Goal: Check status: Check status

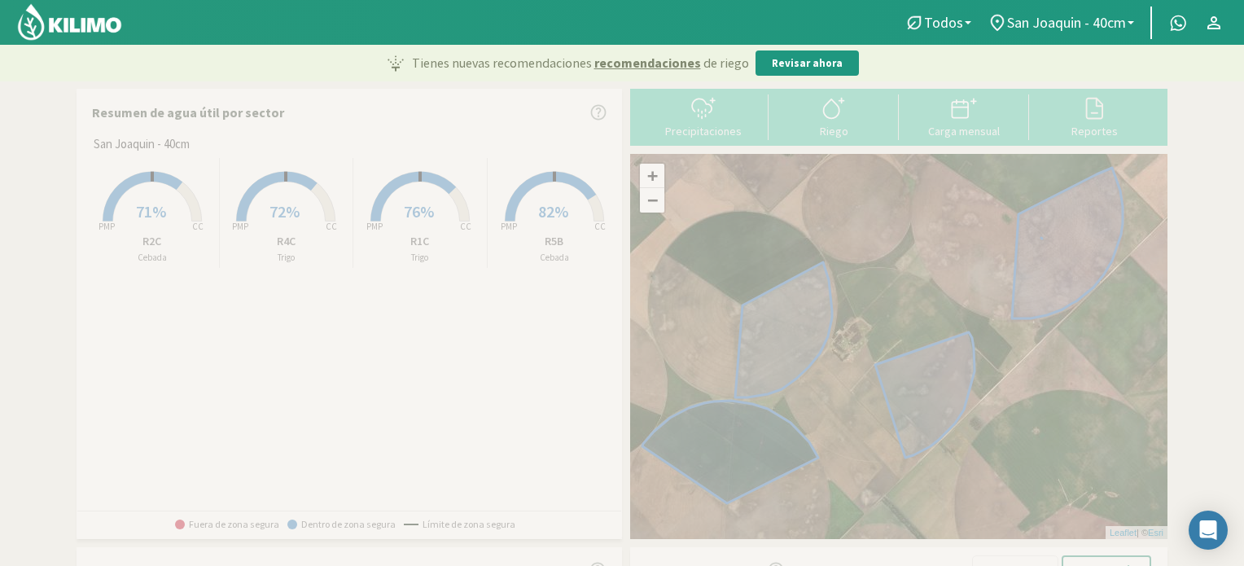
click at [169, 213] on rect at bounding box center [152, 223] width 130 height 130
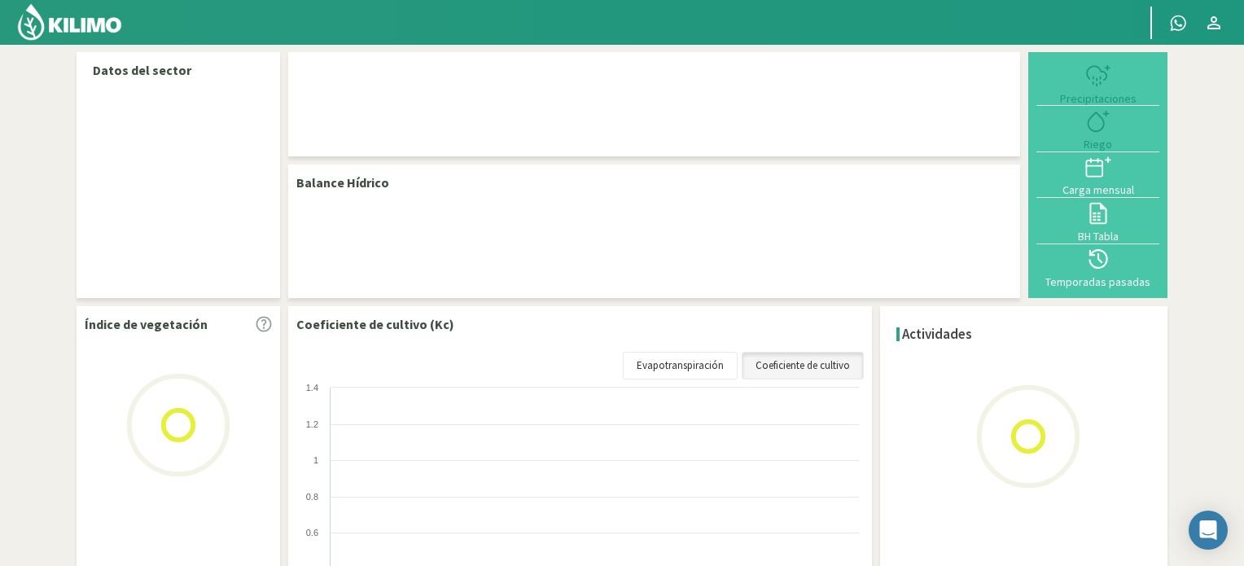
select select "1: Object"
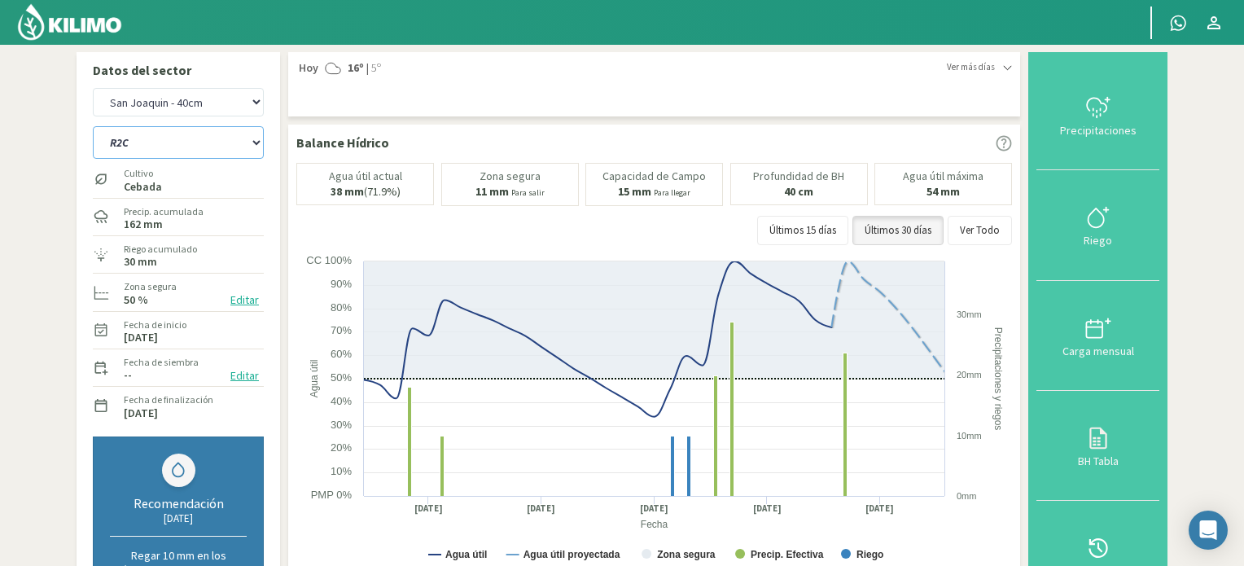
click at [139, 145] on select "R1C R2C R4C R5B" at bounding box center [178, 142] width 171 height 33
select select "2: Object"
click at [93, 126] on select "R1C R2C R4C R5B" at bounding box center [178, 142] width 171 height 33
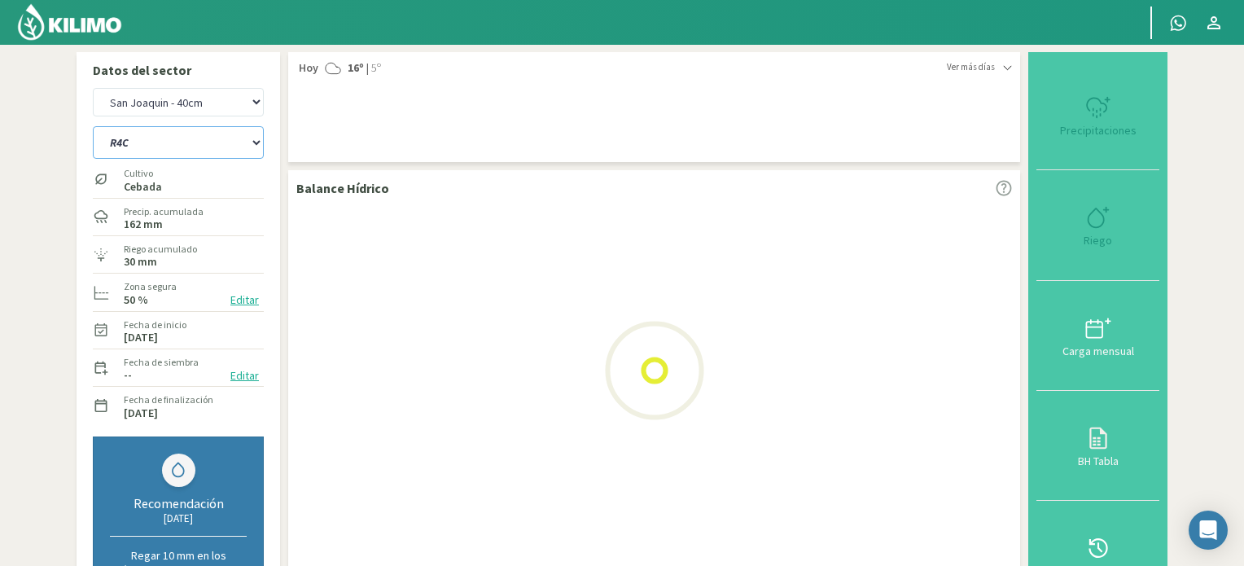
select select "3: Object"
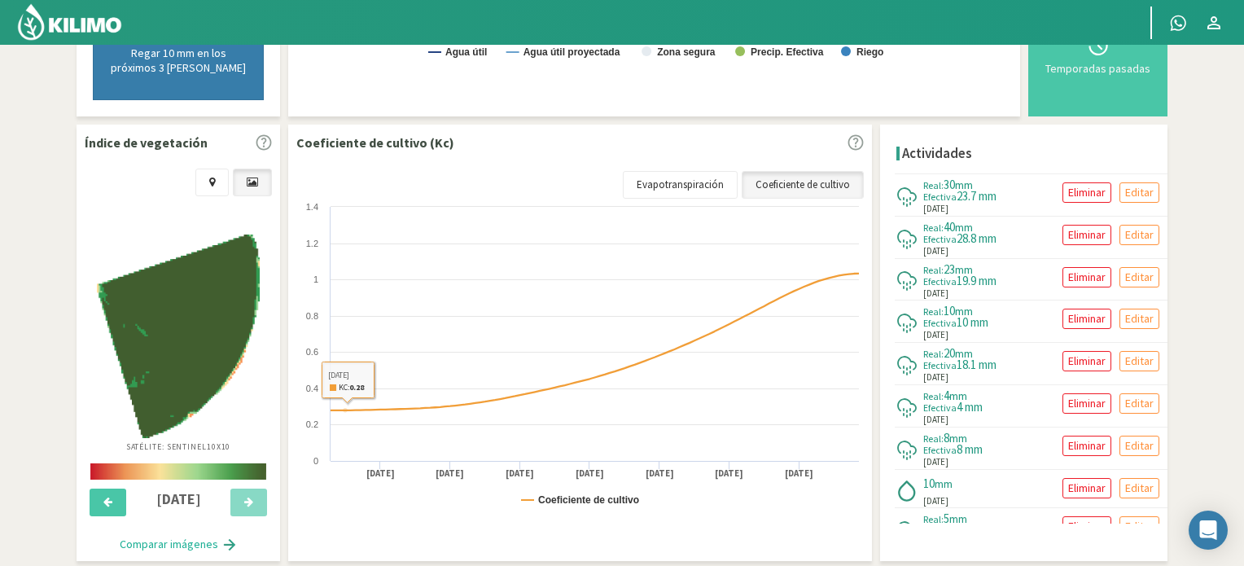
scroll to position [550, 0]
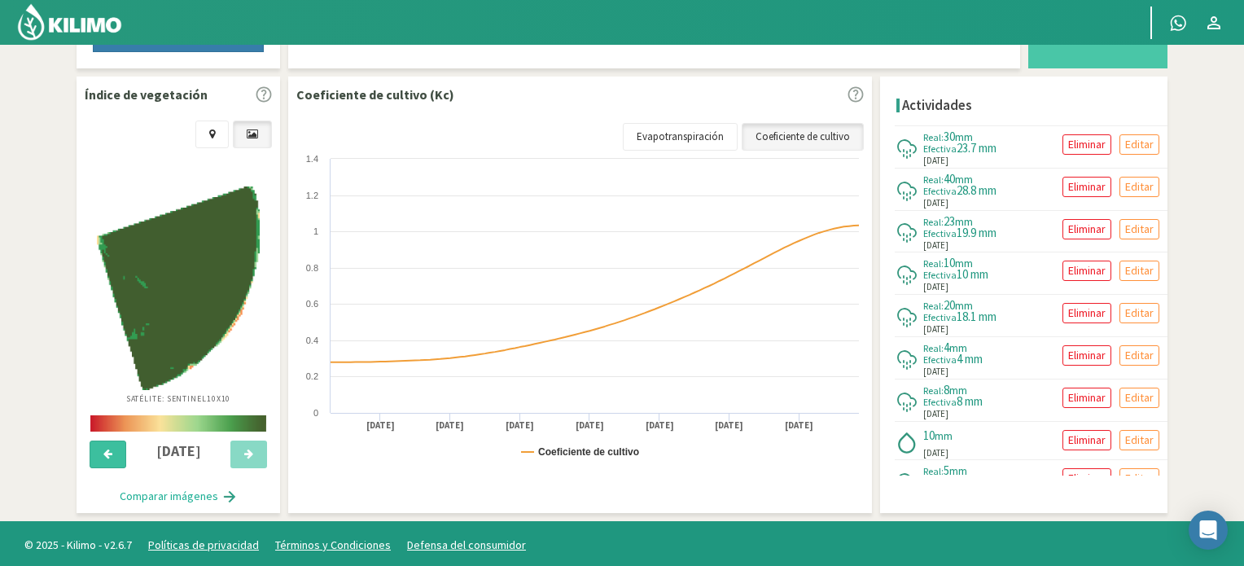
click at [113, 449] on button at bounding box center [108, 454] width 37 height 28
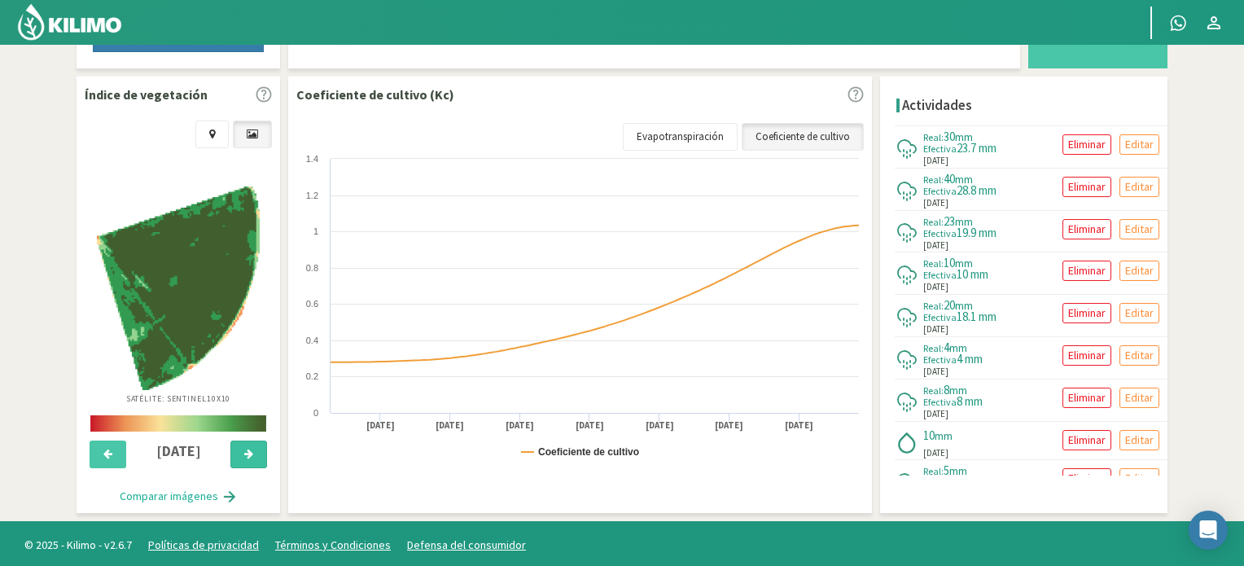
click at [247, 449] on icon at bounding box center [248, 454] width 9 height 11
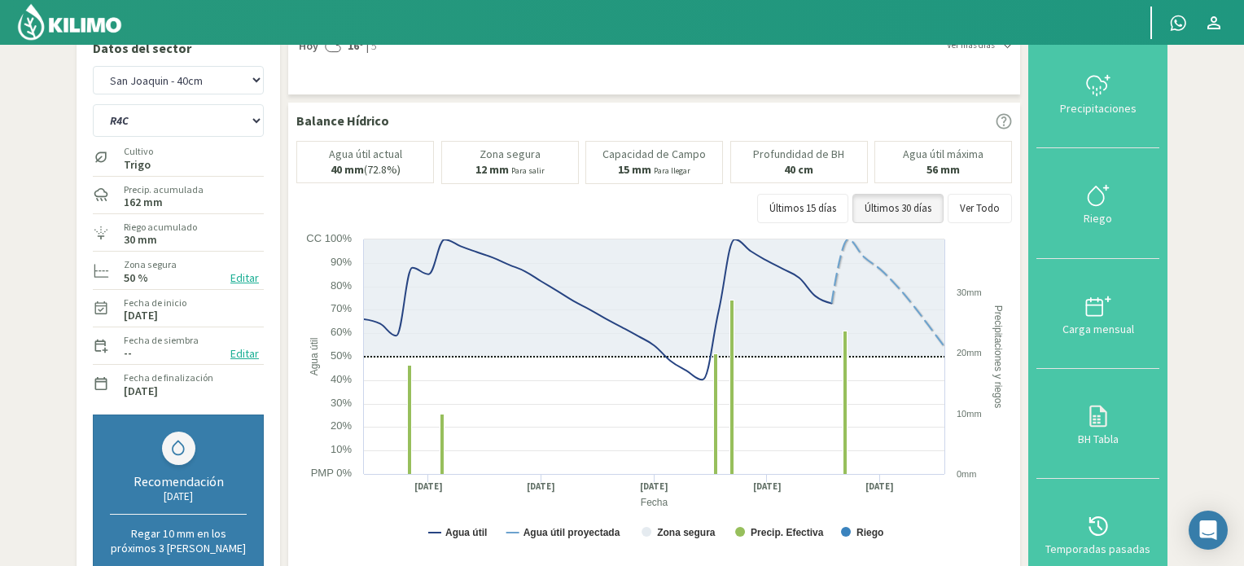
scroll to position [0, 0]
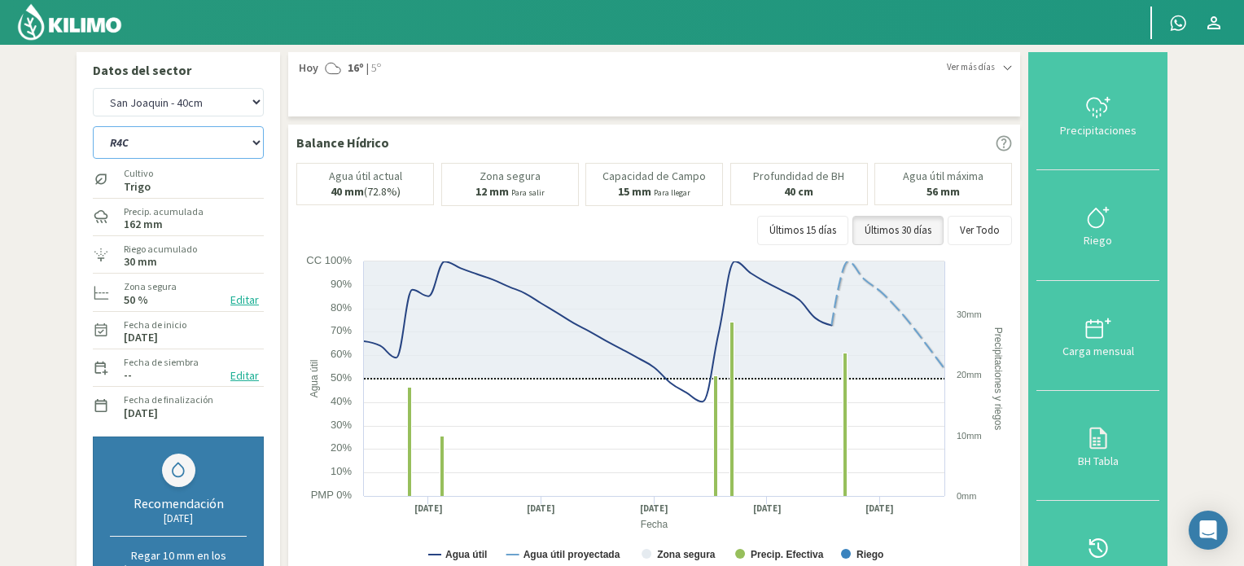
click at [191, 136] on select "R1C R2C R4C R5B" at bounding box center [178, 142] width 171 height 33
select select "4: Object"
click at [93, 126] on select "R1C R2C R4C R5B" at bounding box center [178, 142] width 171 height 33
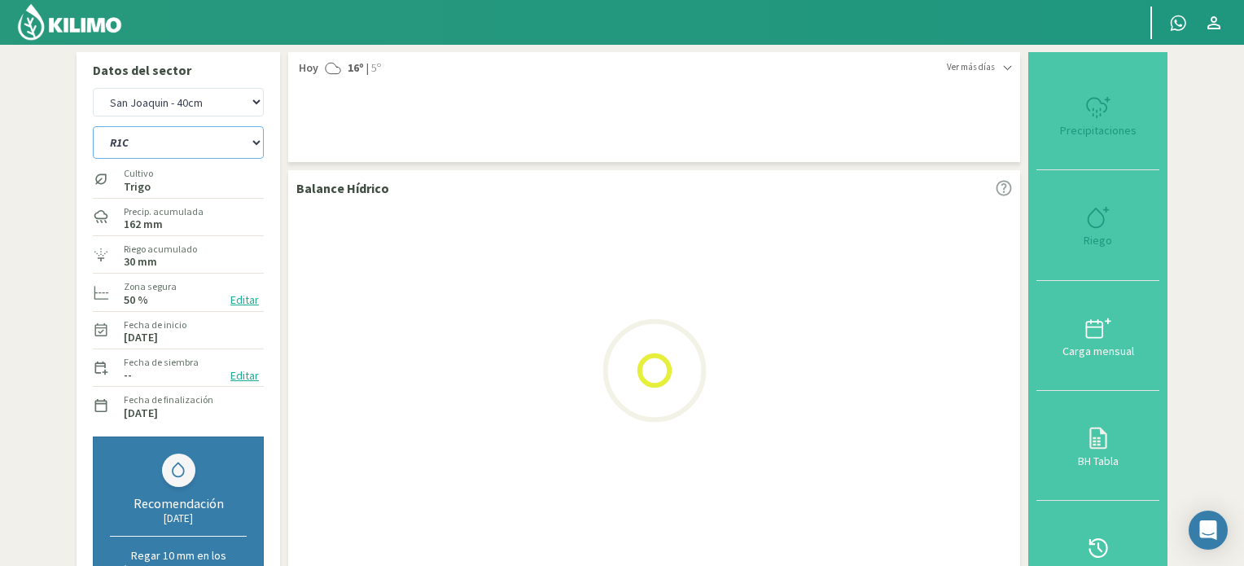
select select "5: Object"
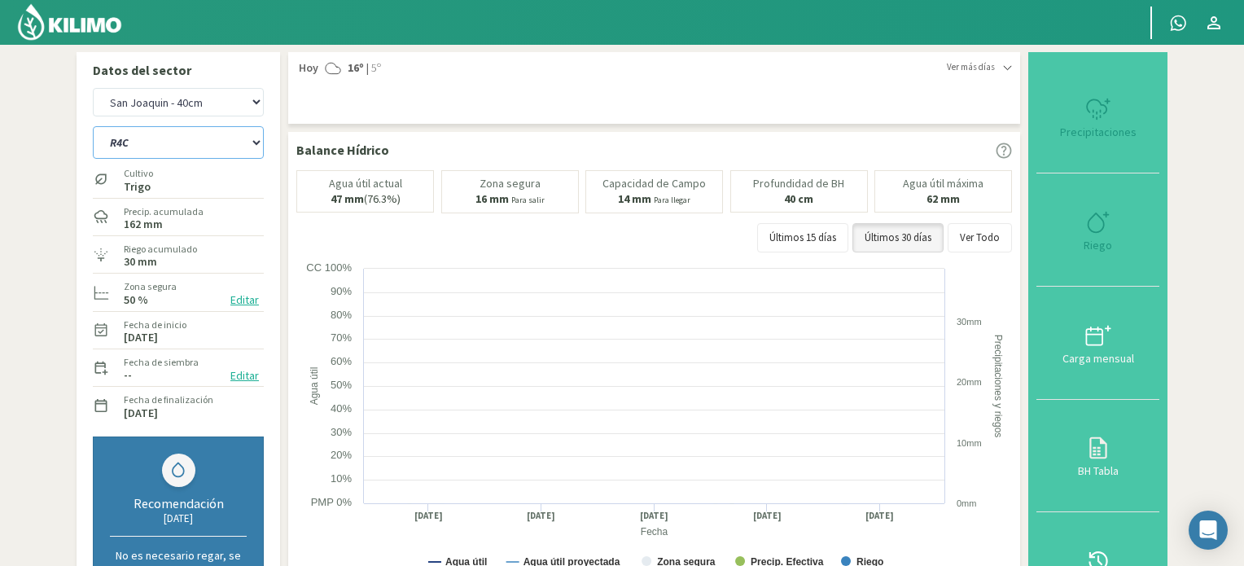
select select "8: Object"
